Goal: Information Seeking & Learning: Learn about a topic

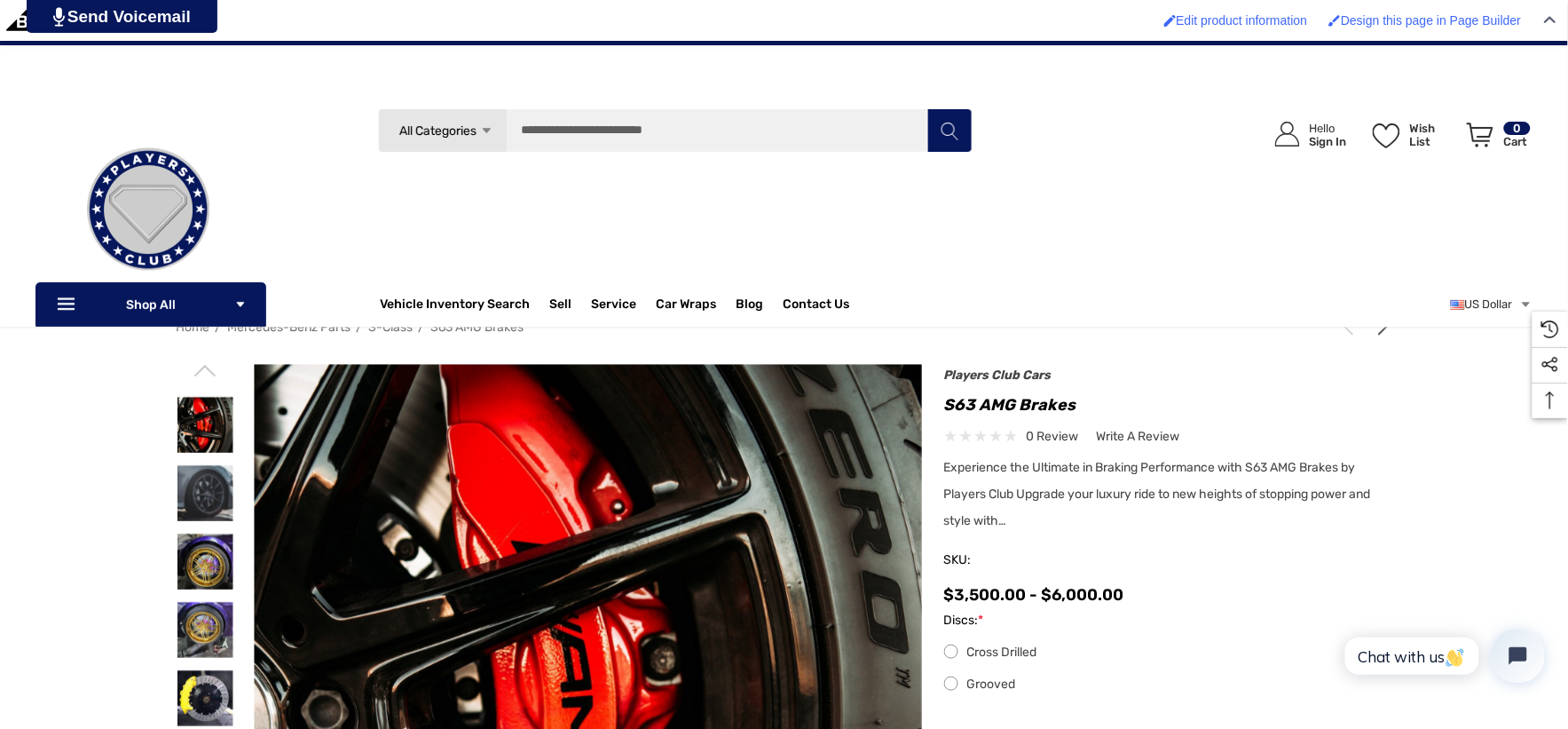
scroll to position [99, 0]
click at [202, 680] on img at bounding box center [206, 699] width 56 height 56
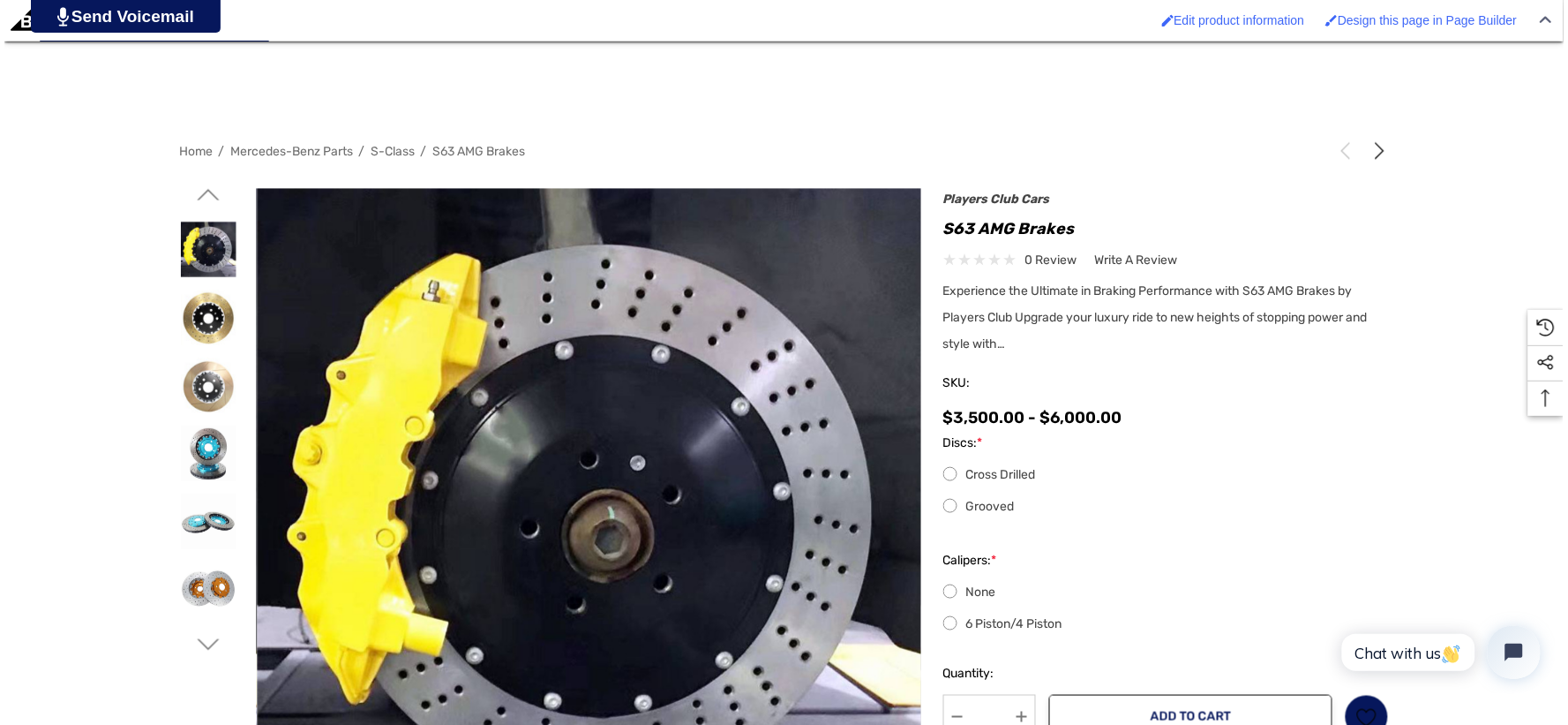
scroll to position [392, 0]
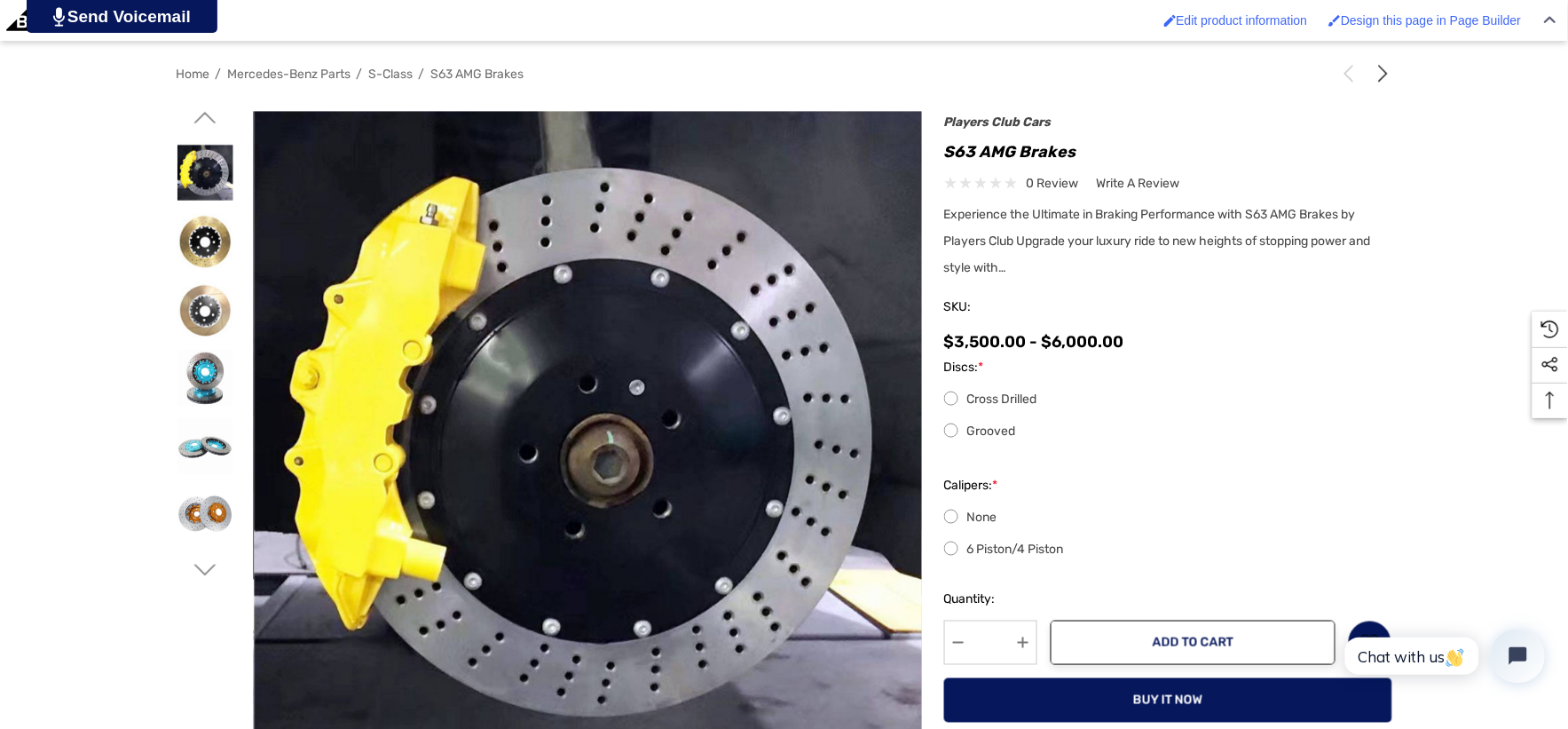
click at [598, 453] on img at bounding box center [581, 411] width 1136 height 1136
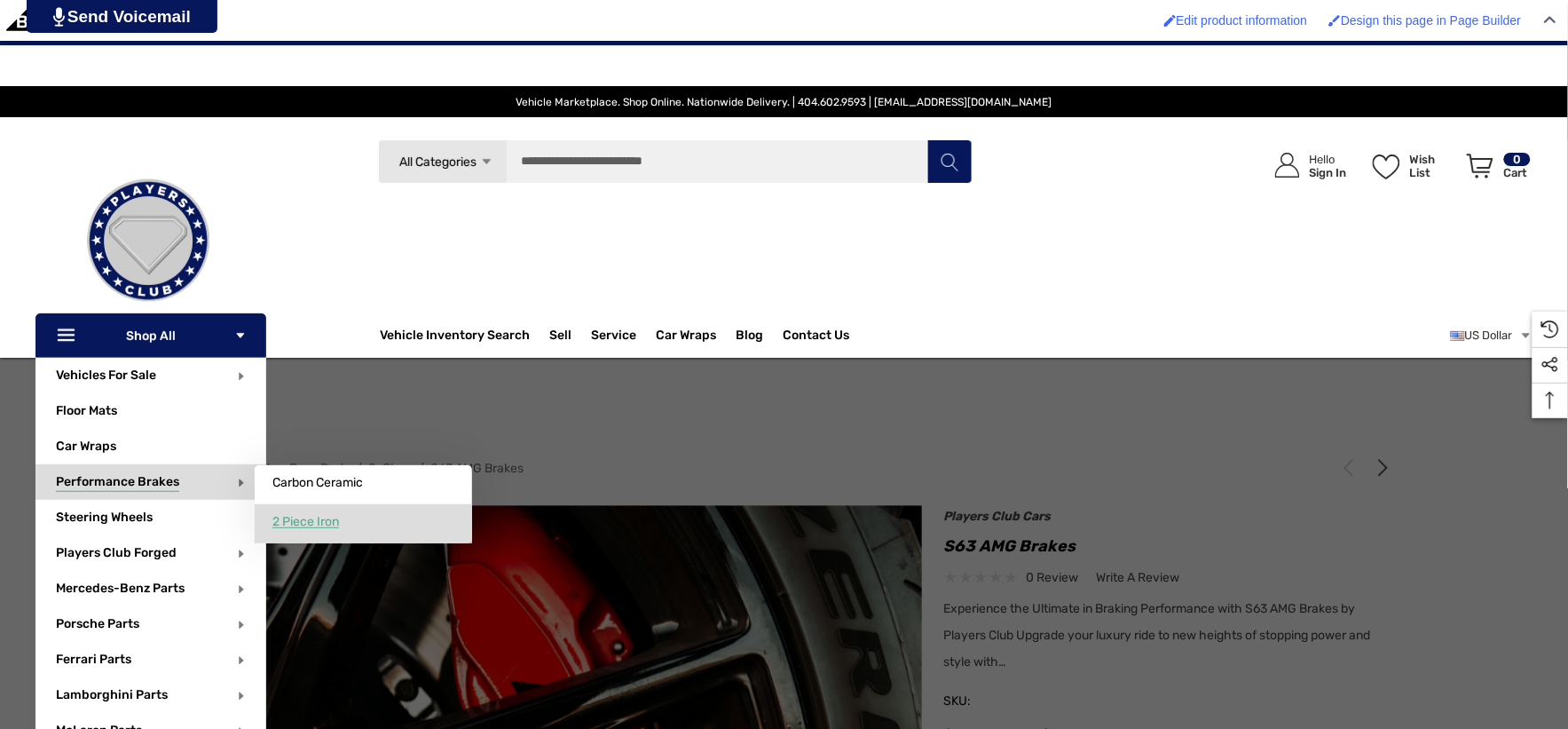
click at [342, 525] on link "2 Piece Iron" at bounding box center [363, 522] width 218 height 35
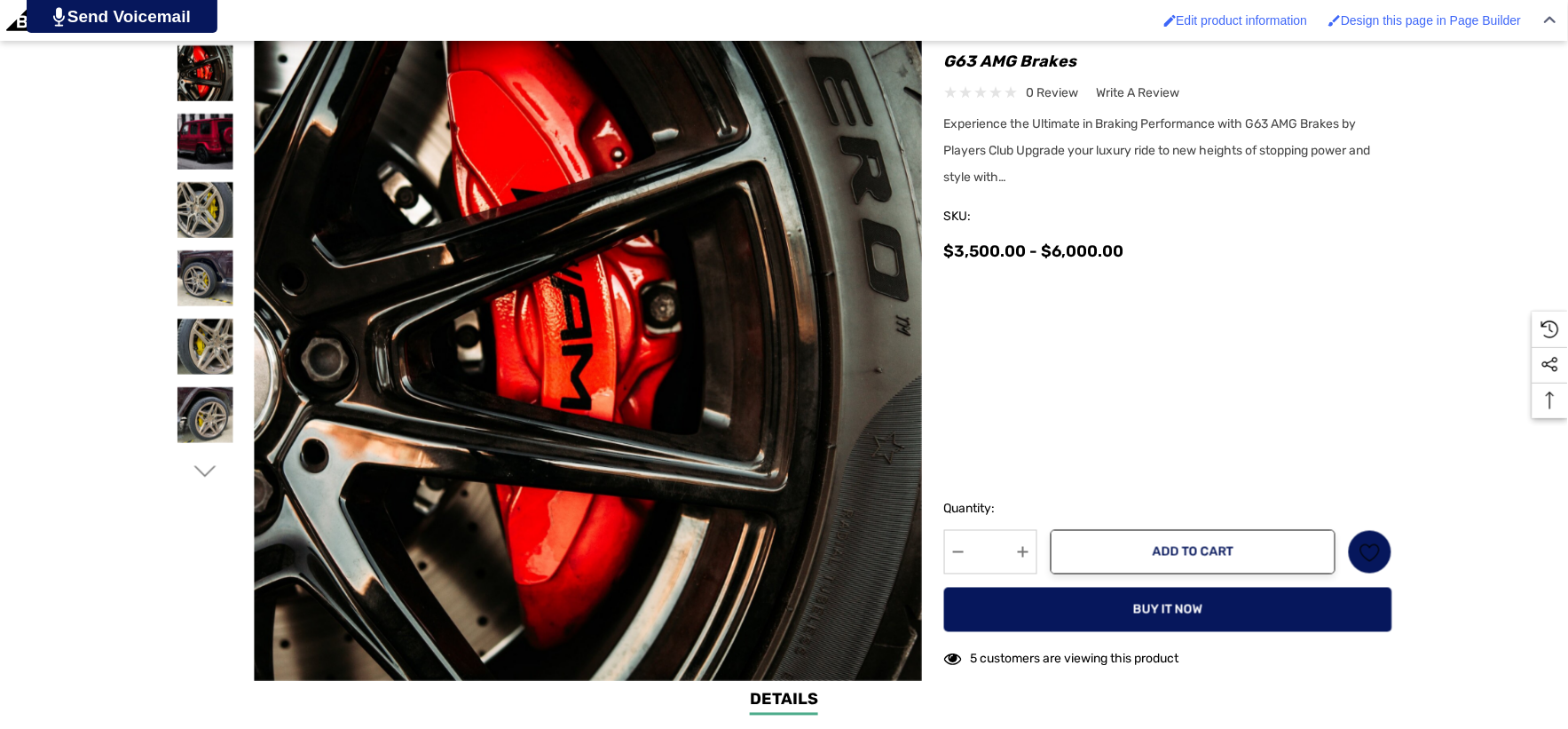
scroll to position [493, 0]
click at [209, 474] on icon "Go to slide 2 of 6" at bounding box center [204, 471] width 22 height 22
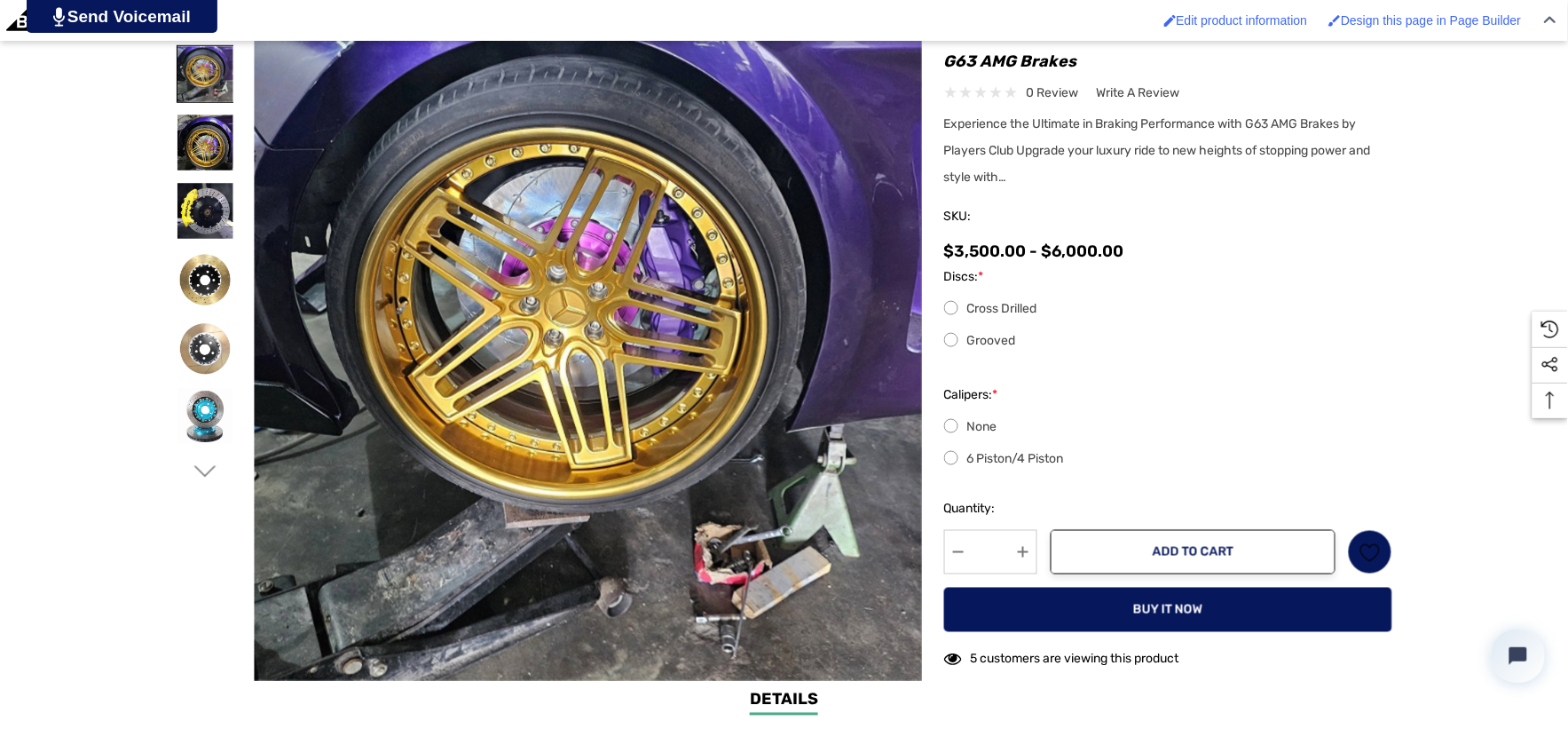
scroll to position [0, 0]
